Goal: Check status: Check status

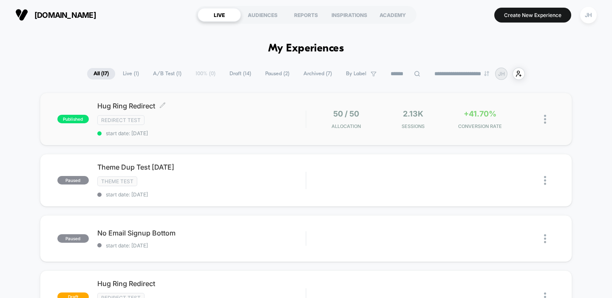
click at [292, 125] on div "Hug Ring Redirect Click to edit experience details Click to edit experience det…" at bounding box center [201, 119] width 209 height 35
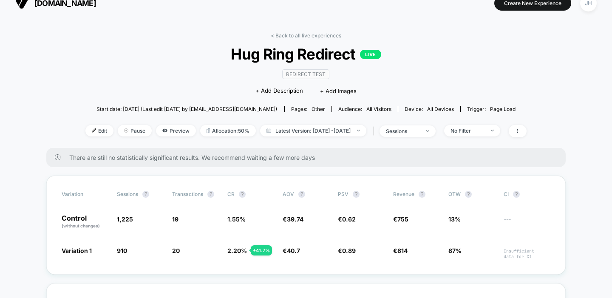
scroll to position [15, 0]
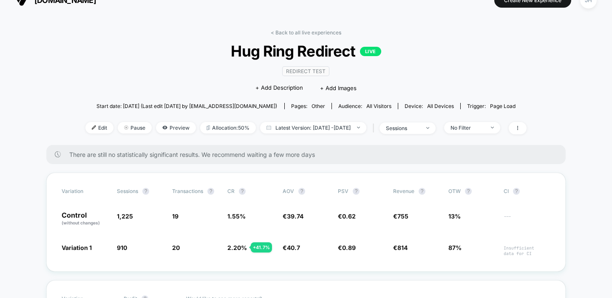
click at [288, 56] on span "Hug Ring Redirect LIVE" at bounding box center [306, 51] width 397 height 18
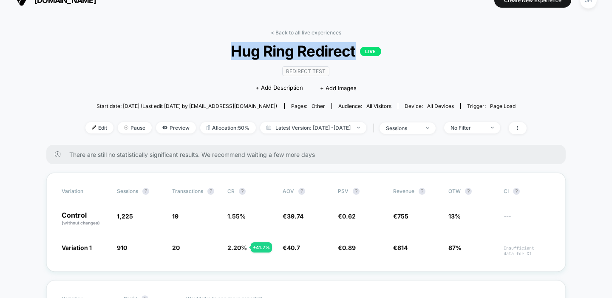
click at [288, 56] on span "Hug Ring Redirect LIVE" at bounding box center [306, 51] width 397 height 18
